Goal: Transaction & Acquisition: Subscribe to service/newsletter

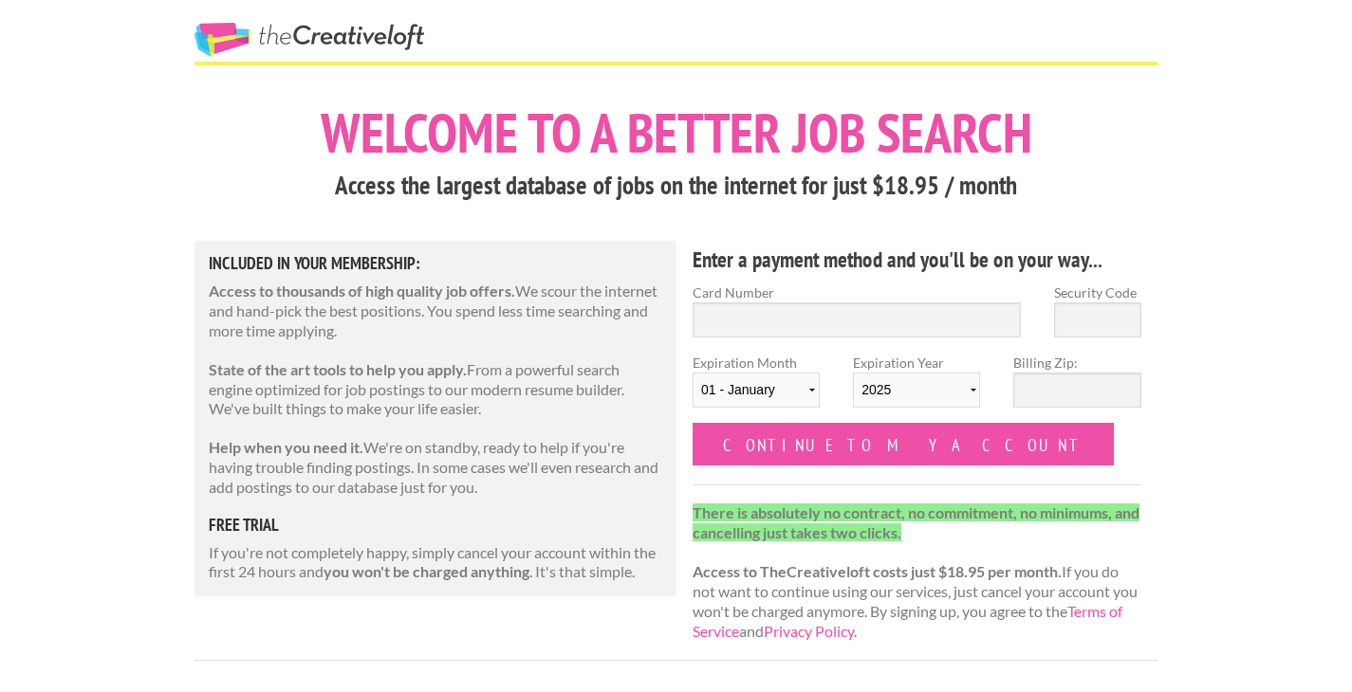
scroll to position [25, 0]
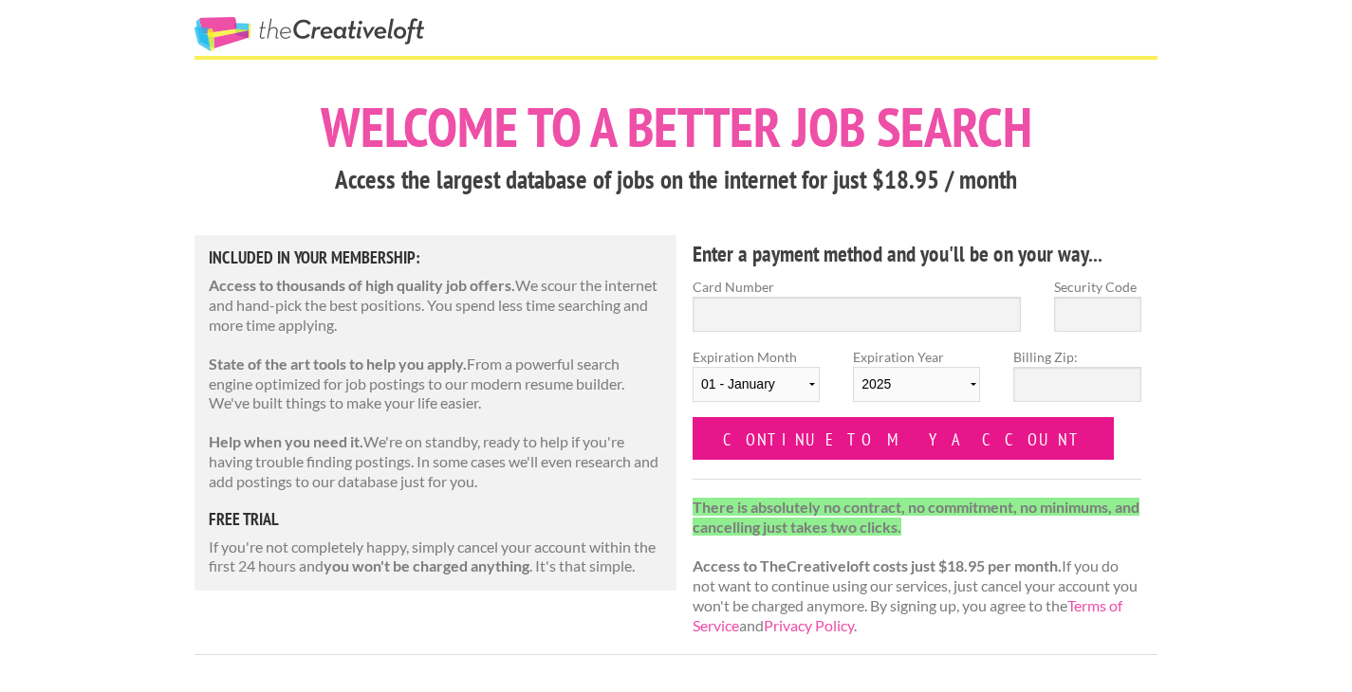
click at [841, 450] on input "Continue to my account" at bounding box center [902, 438] width 421 height 43
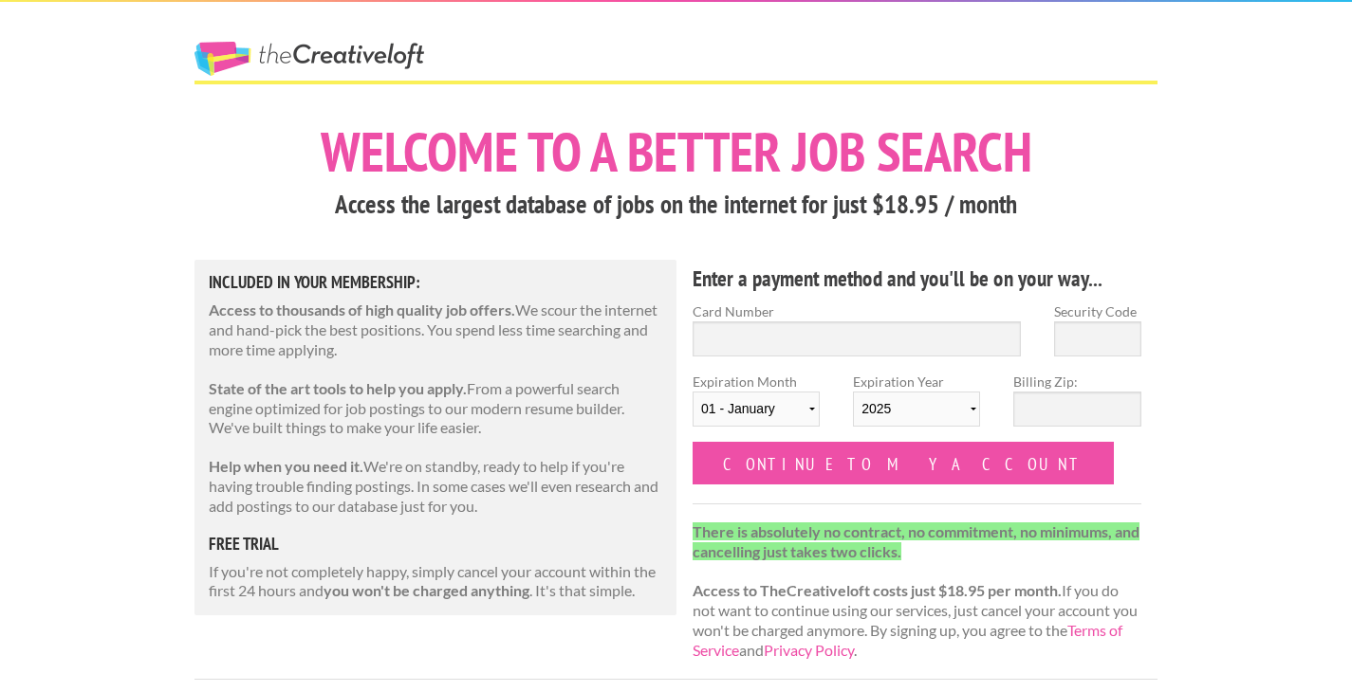
scroll to position [25, 0]
